Goal: Task Accomplishment & Management: Use online tool/utility

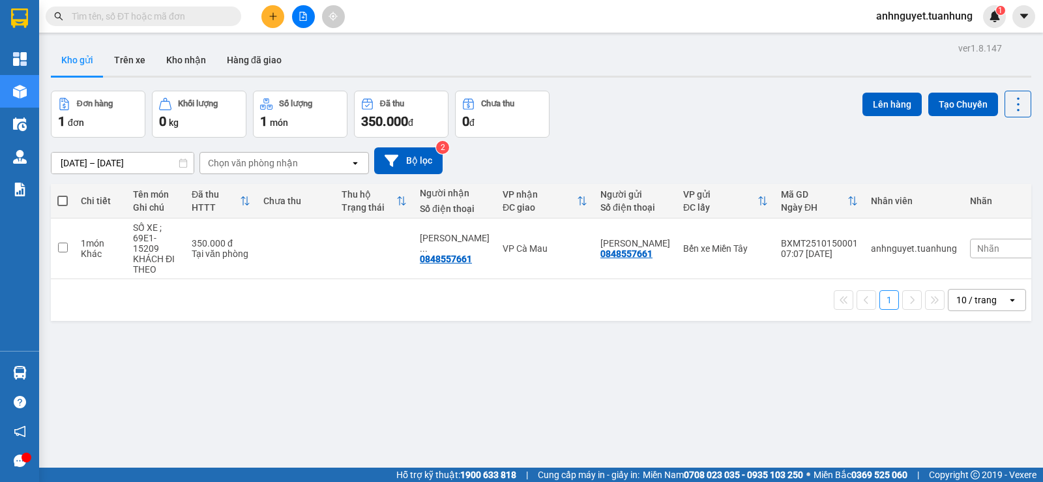
click at [57, 204] on th at bounding box center [62, 201] width 23 height 35
click at [61, 245] on input "checkbox" at bounding box center [63, 248] width 10 height 10
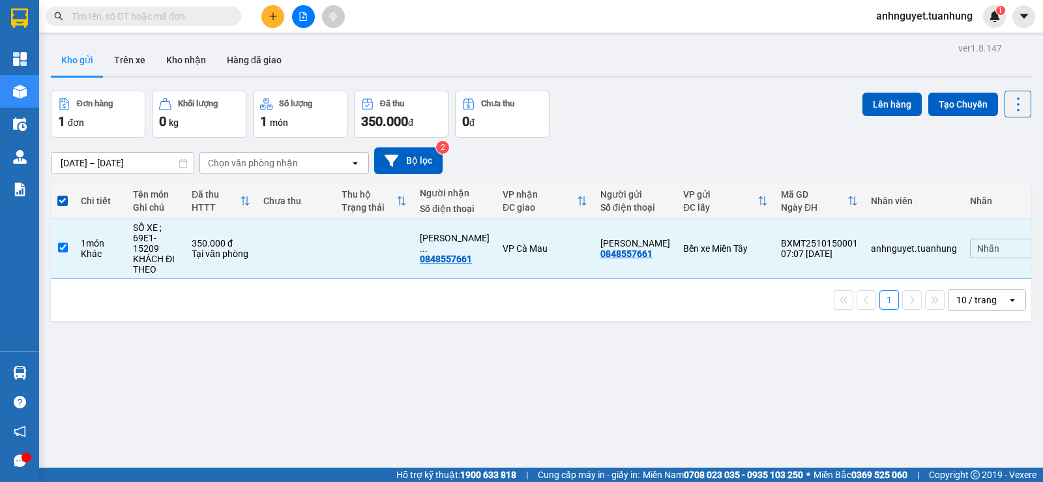
click at [62, 198] on span at bounding box center [62, 201] width 10 height 10
click at [63, 194] on input "checkbox" at bounding box center [63, 194] width 0 height 0
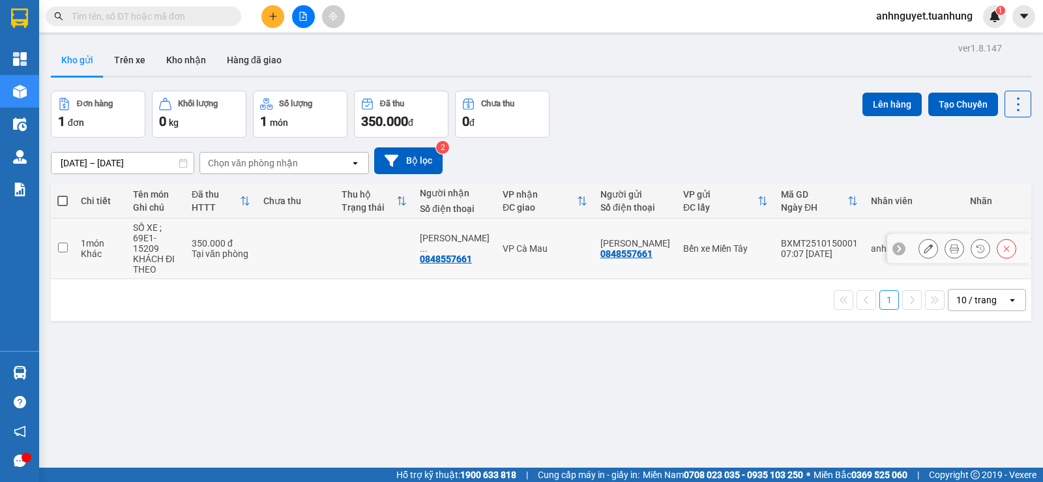
click at [63, 252] on td at bounding box center [62, 248] width 23 height 61
checkbox input "true"
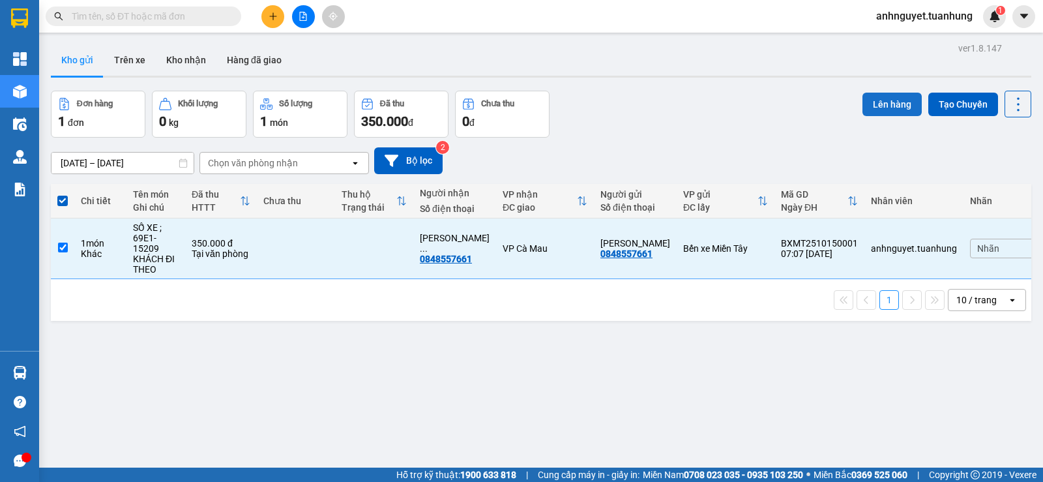
click at [890, 104] on button "Lên hàng" at bounding box center [892, 104] width 59 height 23
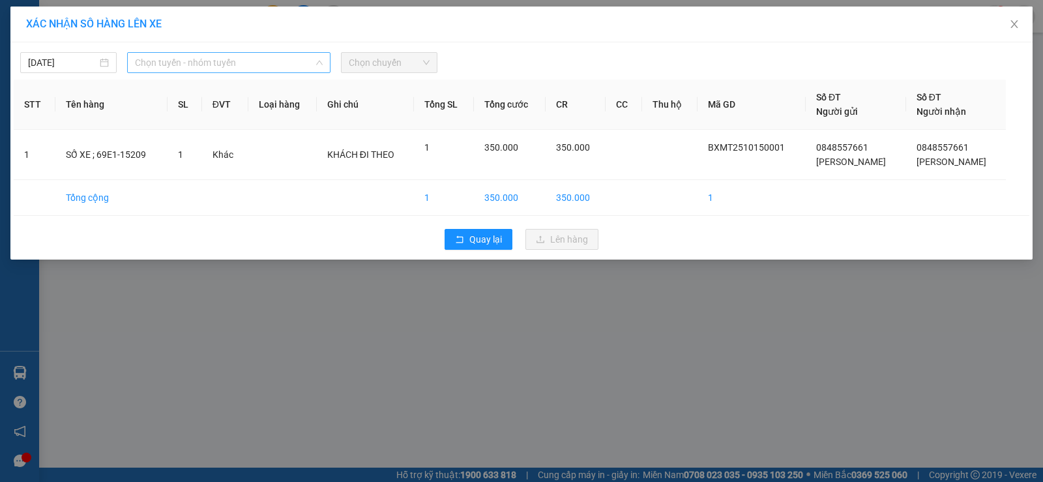
click at [267, 63] on span "Chọn tuyến - nhóm tuyến" at bounding box center [229, 63] width 188 height 20
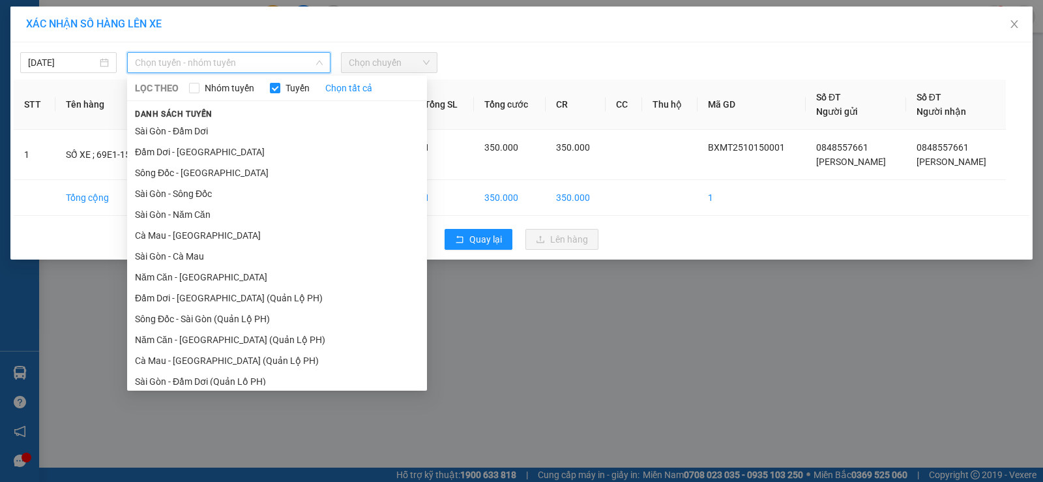
drag, startPoint x: 239, startPoint y: 216, endPoint x: 449, endPoint y: 66, distance: 258.9
click at [247, 212] on li "Sài Gòn - Năm Căn" at bounding box center [277, 214] width 300 height 21
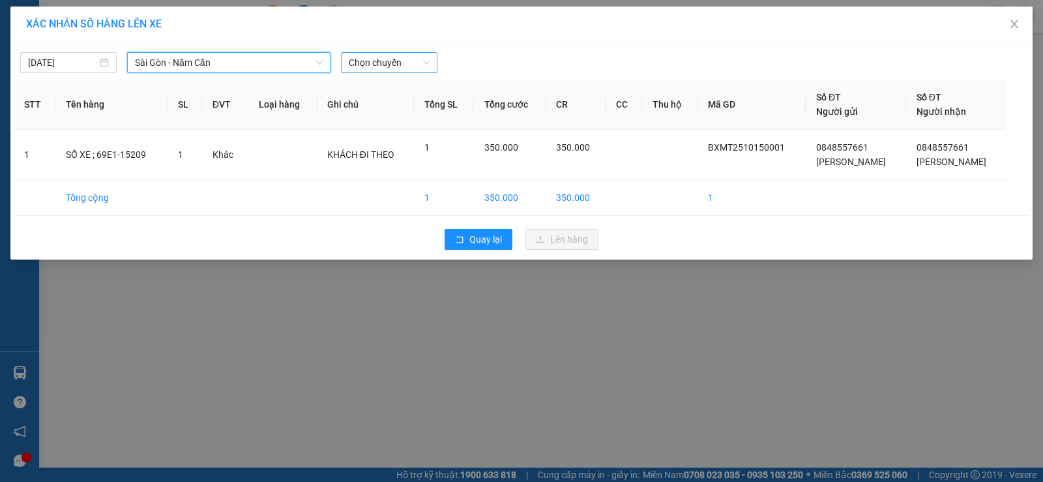
click at [402, 56] on span "Chọn chuyến" at bounding box center [389, 63] width 81 height 20
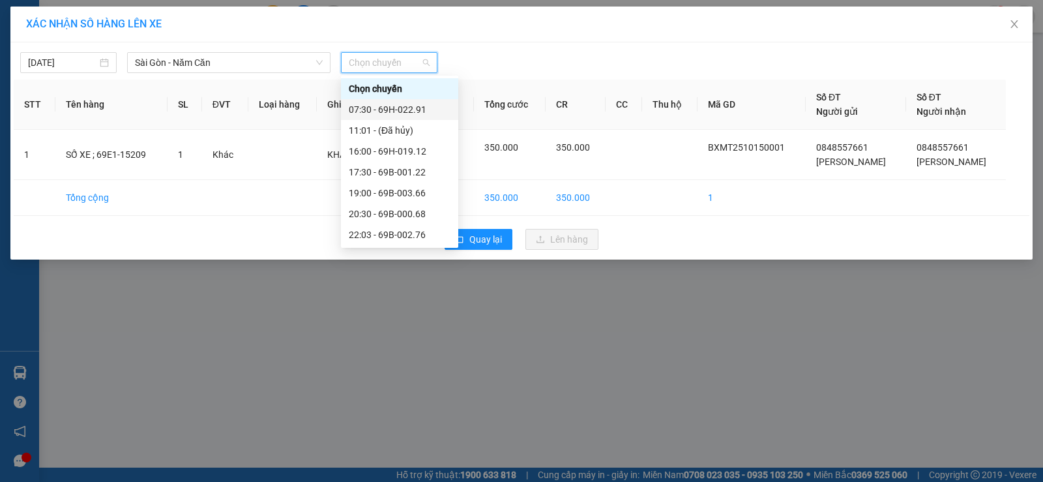
click at [408, 115] on div "07:30 - 69H-022.91" at bounding box center [400, 109] width 102 height 14
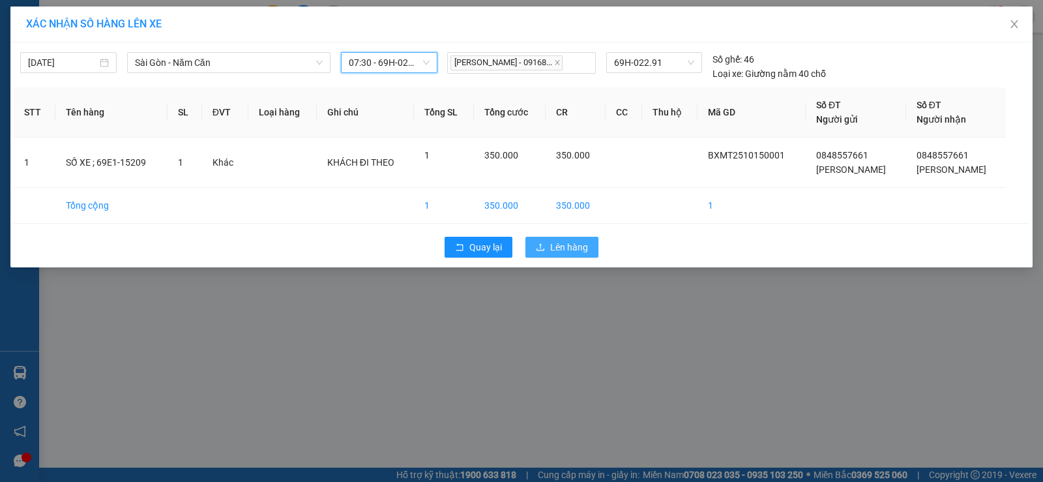
click at [572, 248] on span "Lên hàng" at bounding box center [569, 247] width 38 height 14
